Goal: Information Seeking & Learning: Compare options

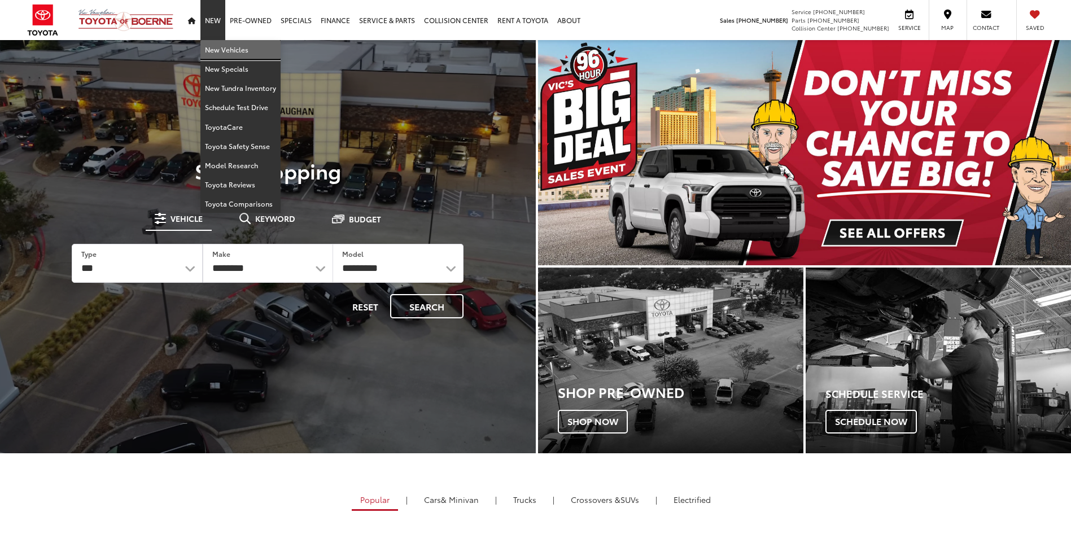
click at [217, 51] on link "New Vehicles" at bounding box center [240, 49] width 80 height 19
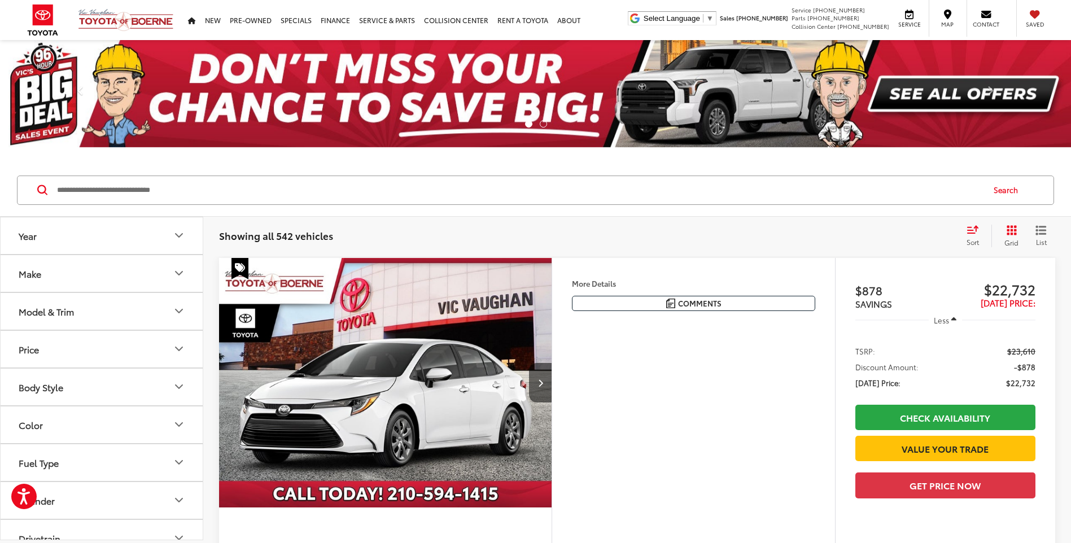
click at [180, 312] on icon "Model & Trim" at bounding box center [179, 310] width 7 height 3
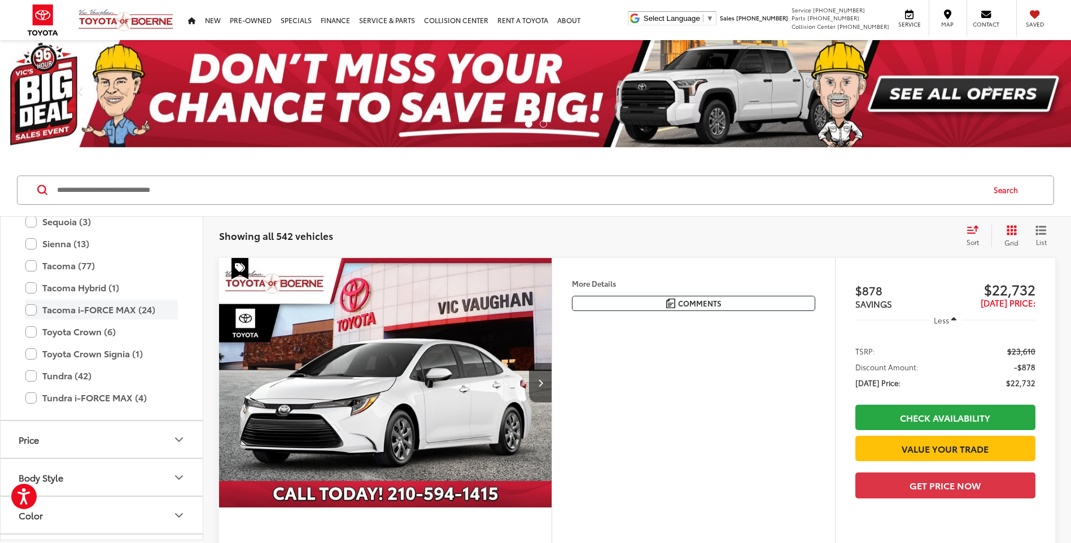
scroll to position [445, 0]
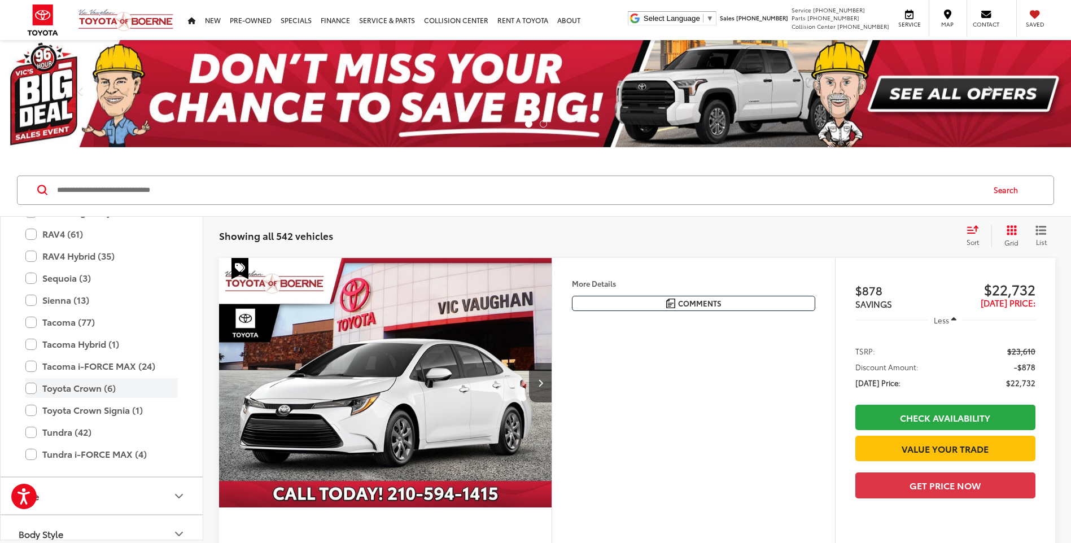
click at [74, 387] on label "Toyota Crown (6)" at bounding box center [101, 388] width 152 height 20
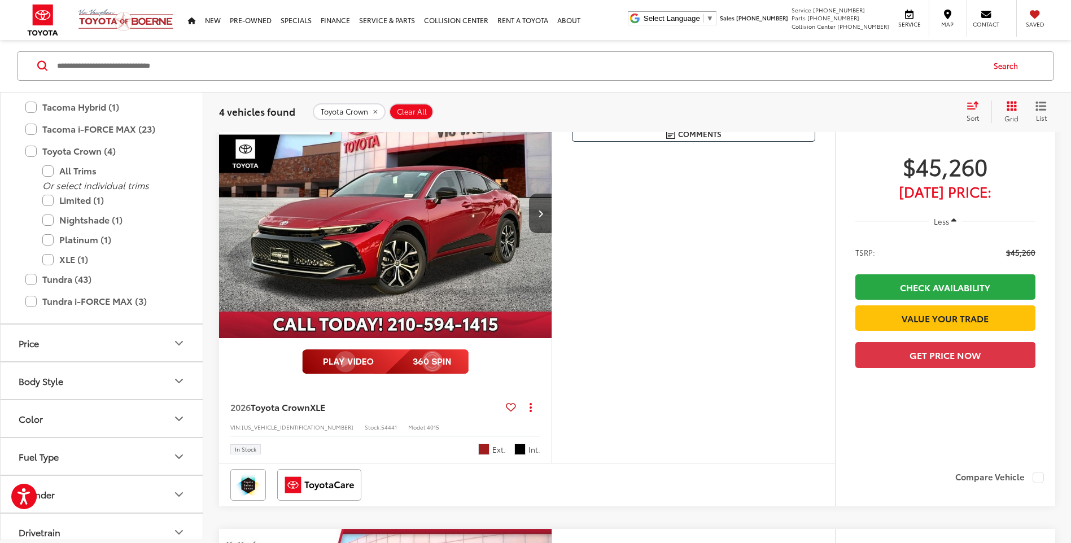
scroll to position [445, 0]
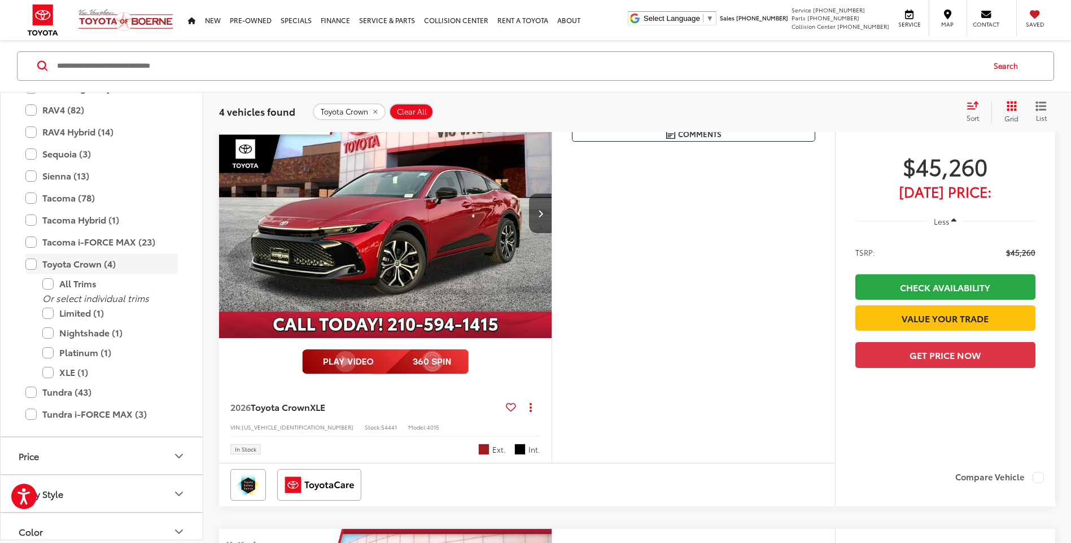
click at [35, 266] on label "Toyota Crown (4)" at bounding box center [101, 265] width 152 height 20
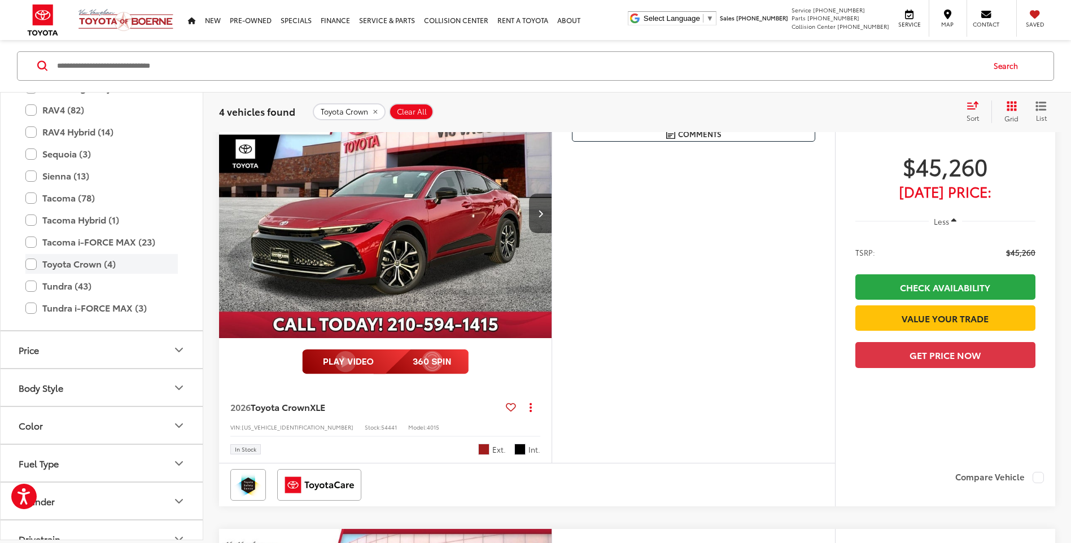
scroll to position [124, 0]
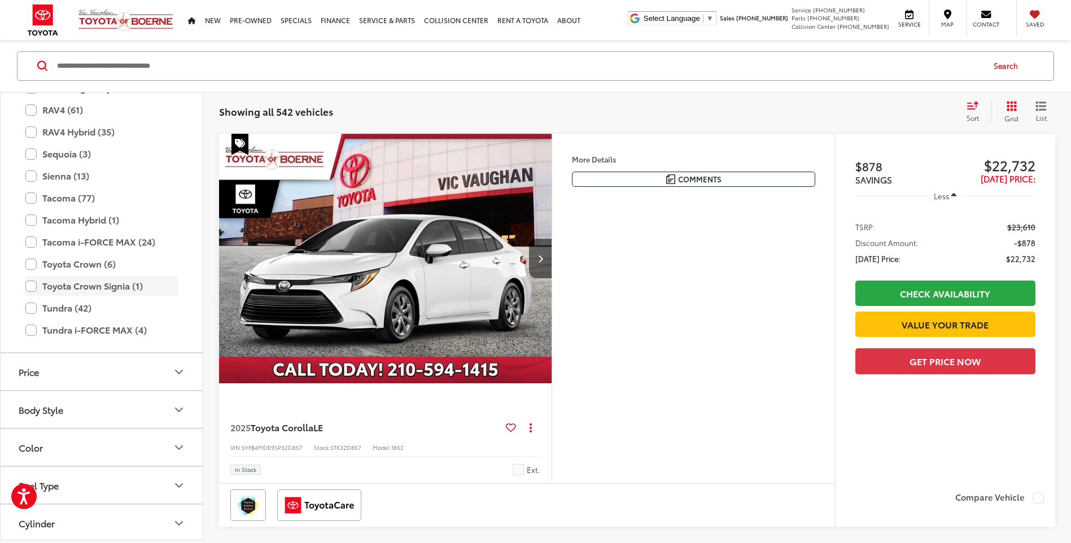
click at [108, 286] on label "Toyota Crown Signia (1)" at bounding box center [101, 287] width 152 height 20
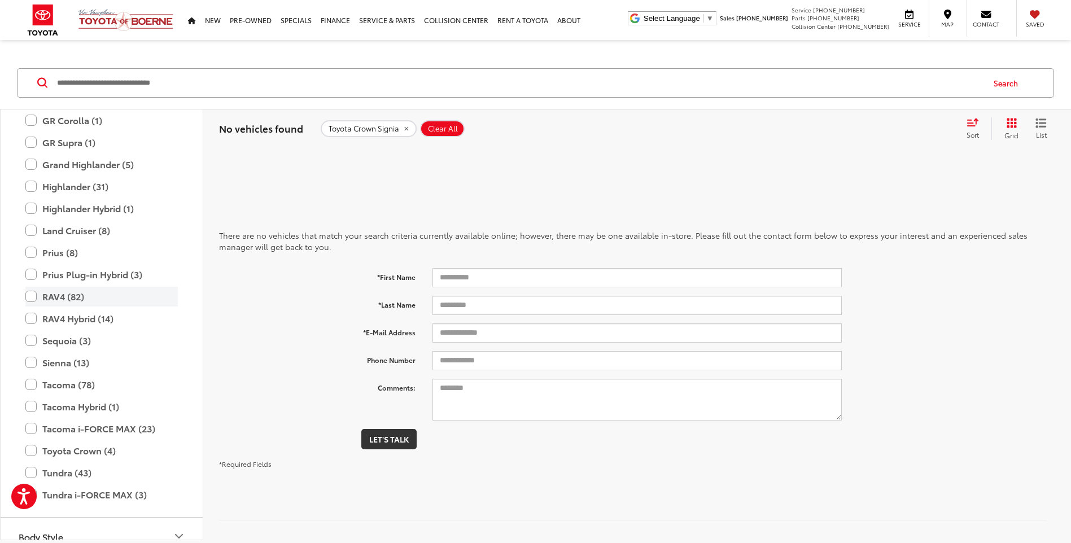
scroll to position [125, 0]
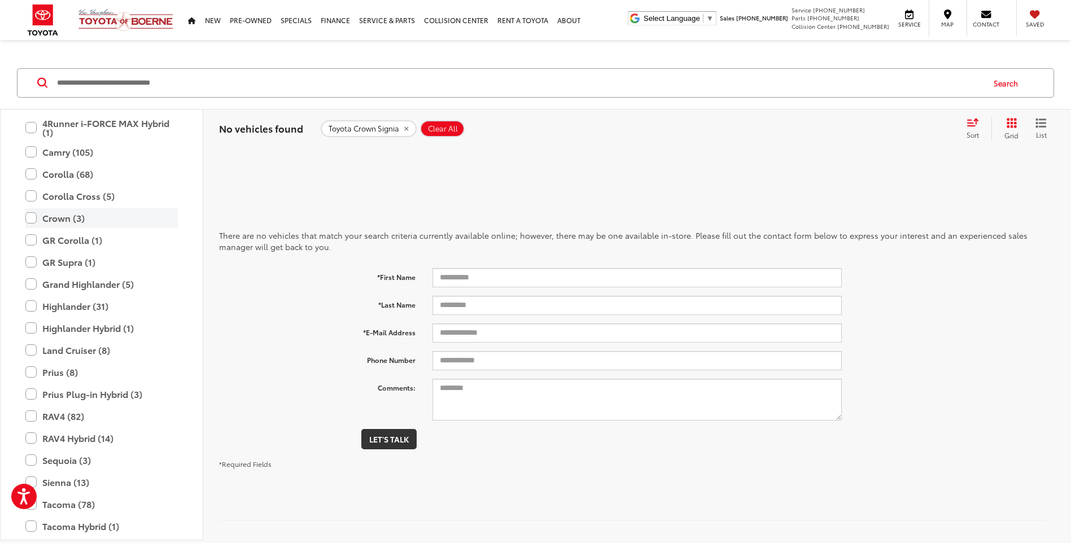
click at [76, 223] on label "Crown (3)" at bounding box center [101, 218] width 152 height 20
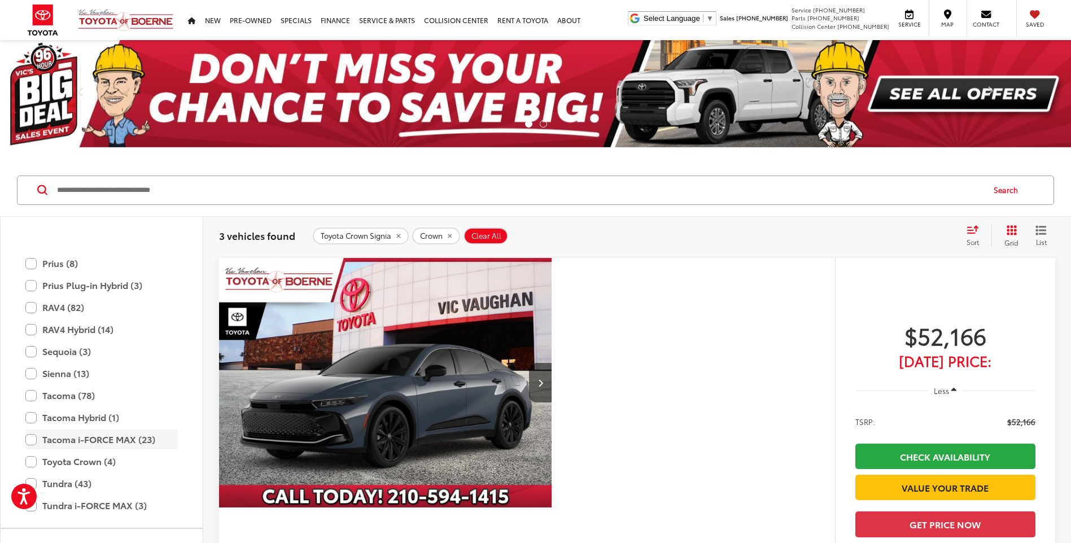
scroll to position [428, 0]
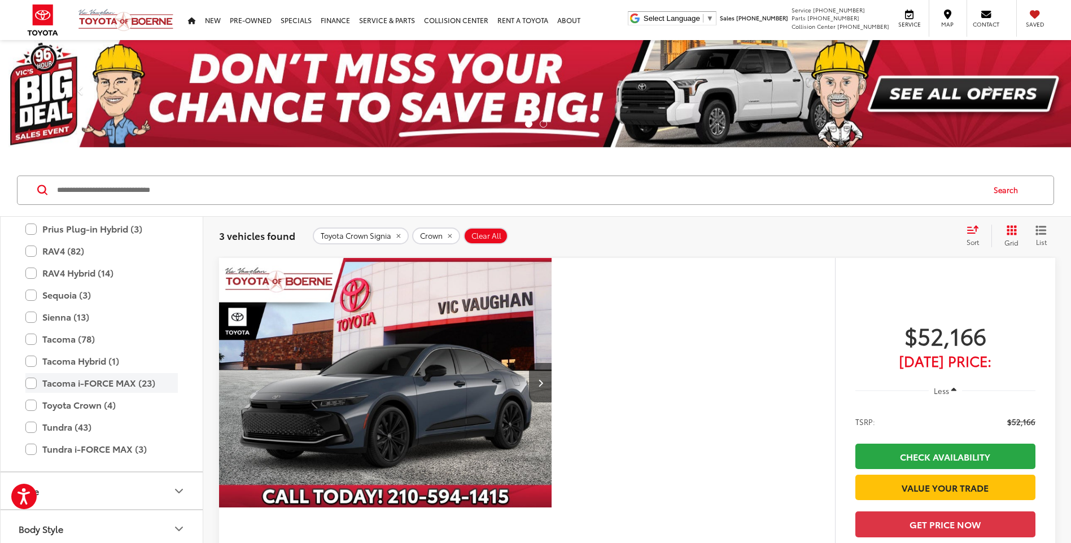
click at [105, 381] on label "Tacoma i-FORCE MAX (23)" at bounding box center [101, 383] width 152 height 20
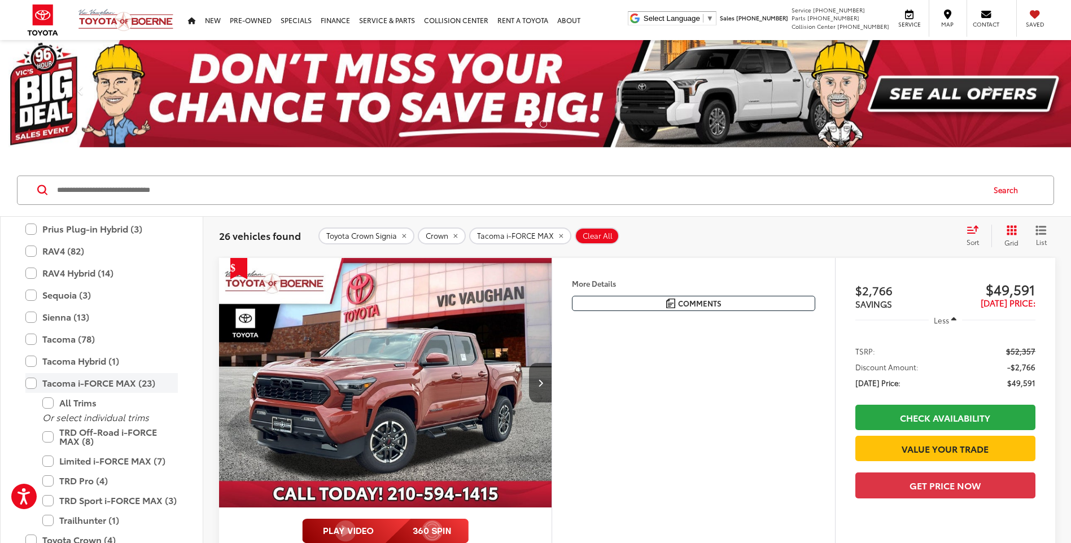
click at [37, 385] on label "Tacoma i-FORCE MAX (23)" at bounding box center [101, 383] width 152 height 20
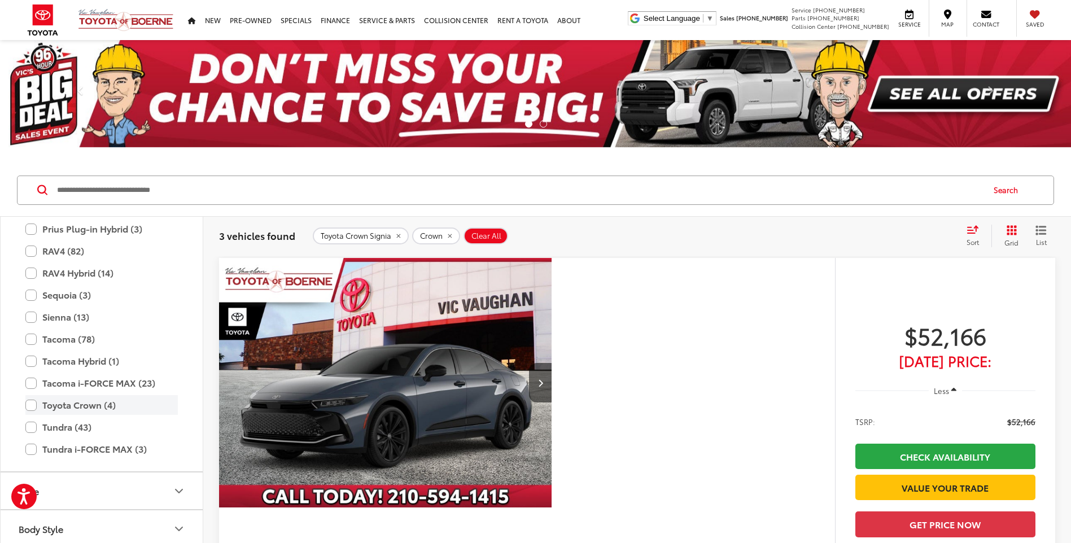
click at [81, 406] on label "Toyota Crown (4)" at bounding box center [101, 405] width 152 height 20
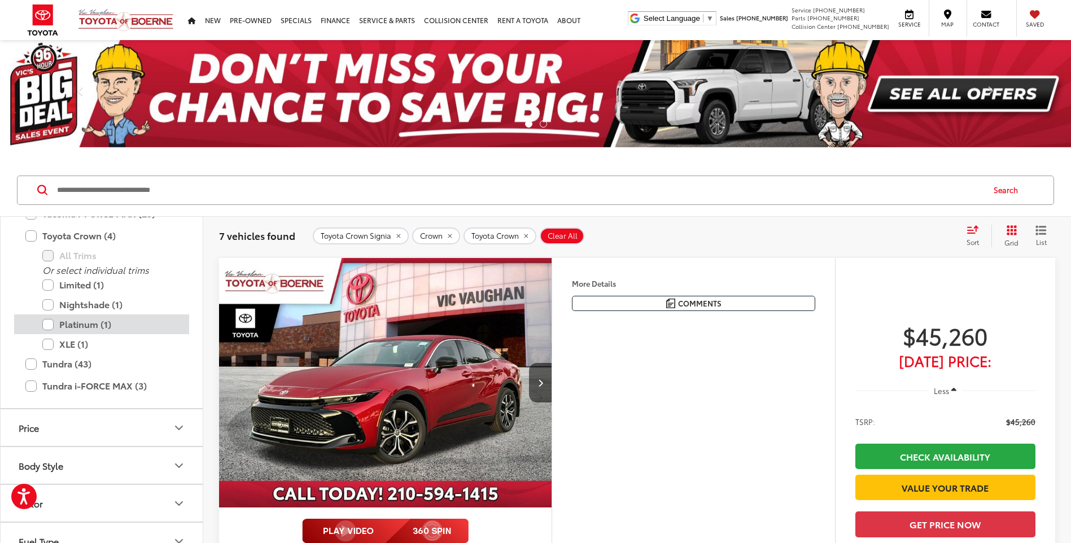
scroll to position [541, 0]
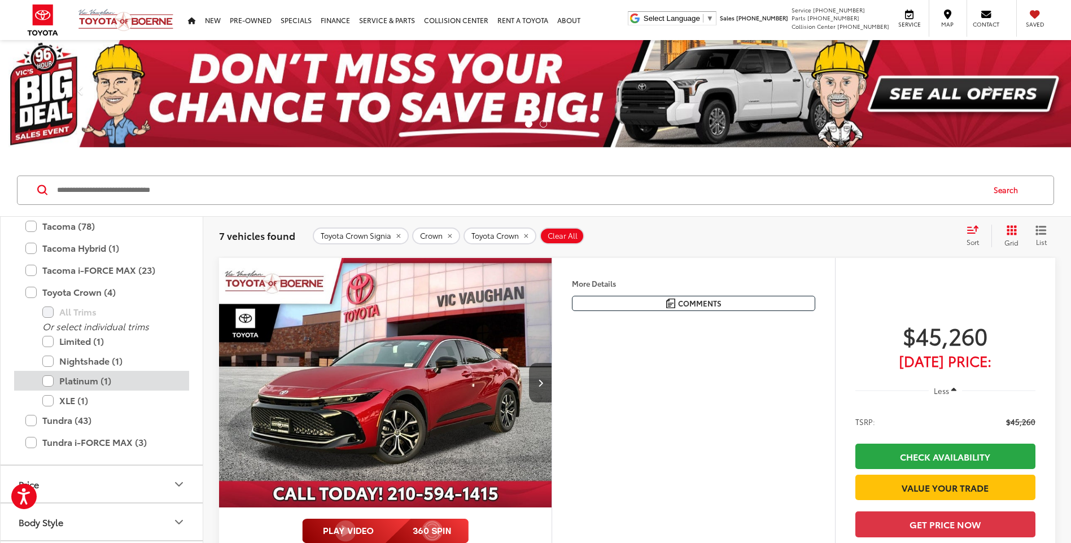
click at [93, 380] on label "Platinum (1)" at bounding box center [109, 381] width 135 height 20
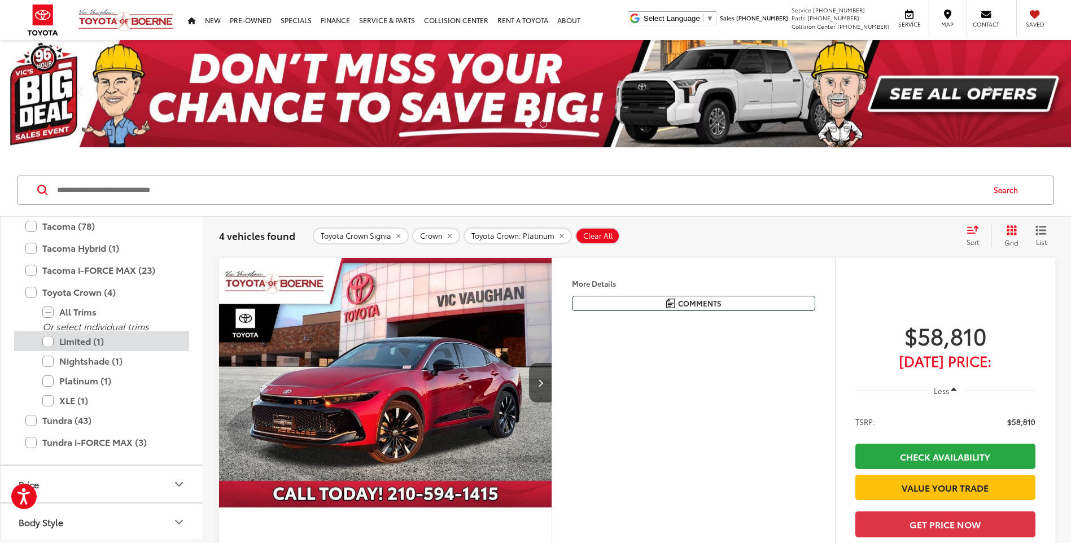
click at [90, 345] on label "Limited (1)" at bounding box center [109, 341] width 135 height 20
